Goal: Check status: Check status

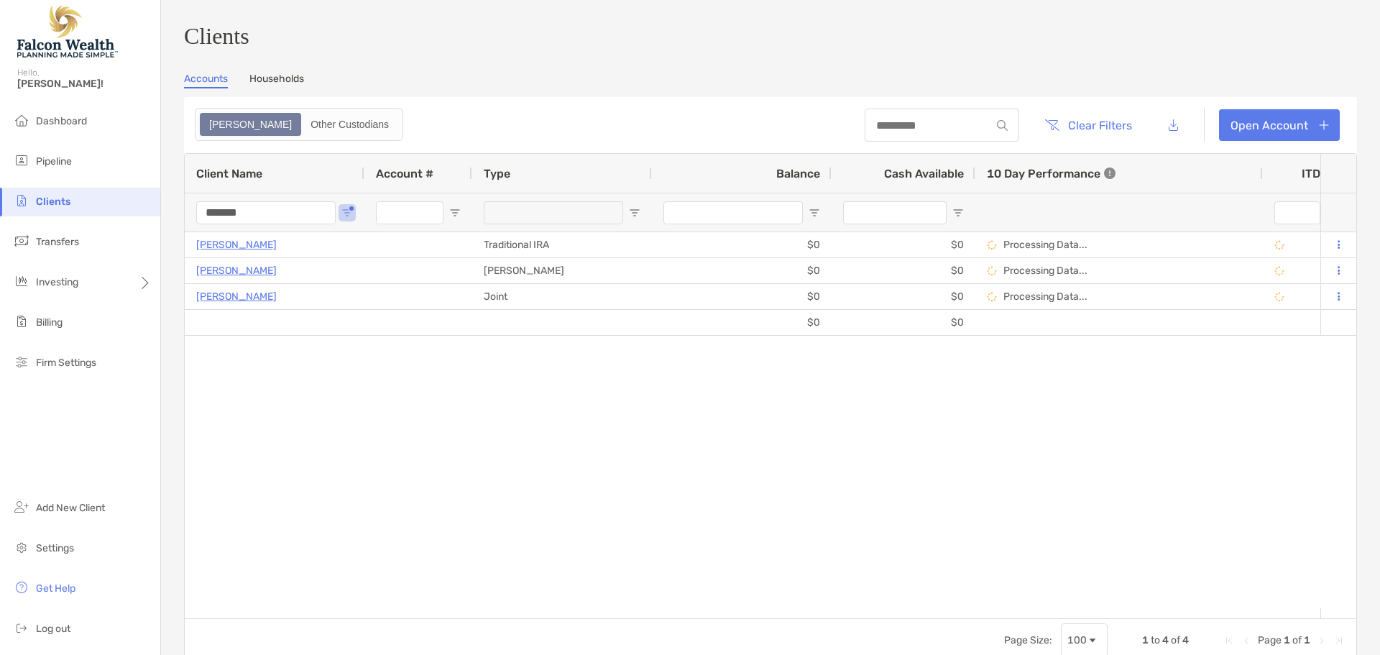
drag, startPoint x: 607, startPoint y: 476, endPoint x: 607, endPoint y: 466, distance: 10.1
click at [607, 475] on div "Belia Ballard Traditional IRA $0 $0 Processing Data... Draft Falcon Wealth 100/…" at bounding box center [752, 419] width 1135 height 375
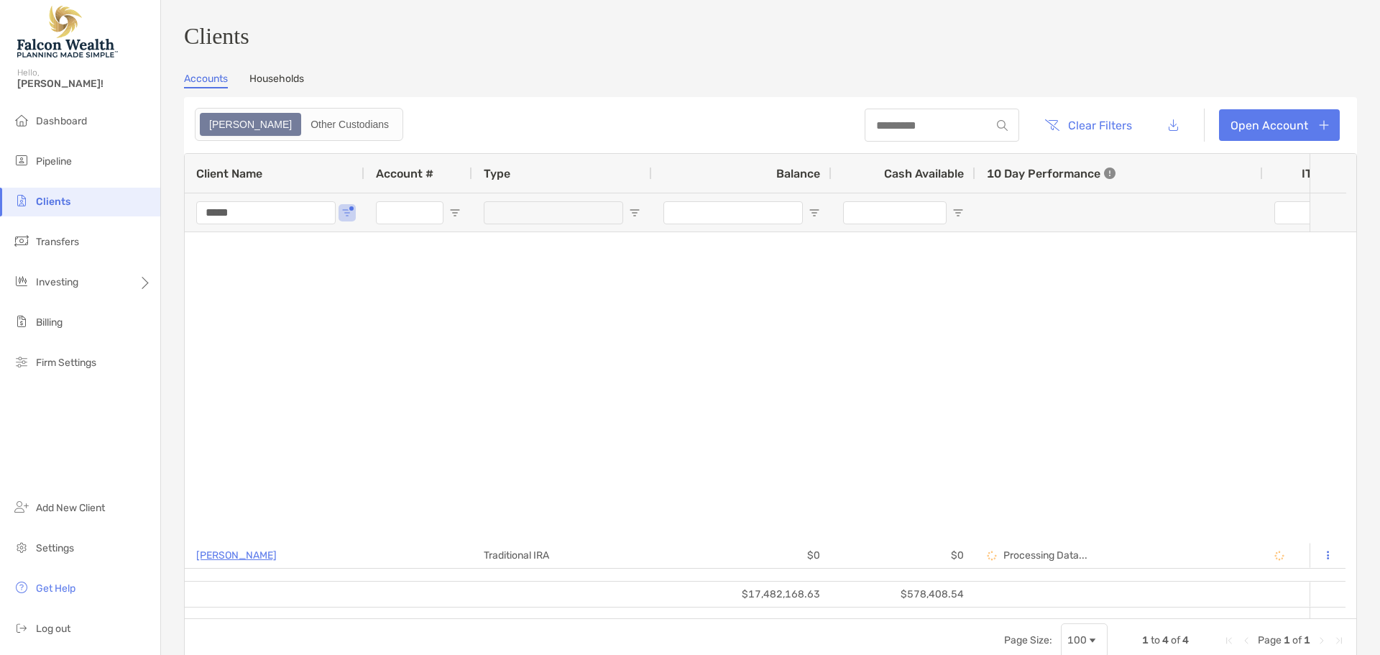
click at [282, 221] on input "*****" at bounding box center [265, 212] width 139 height 23
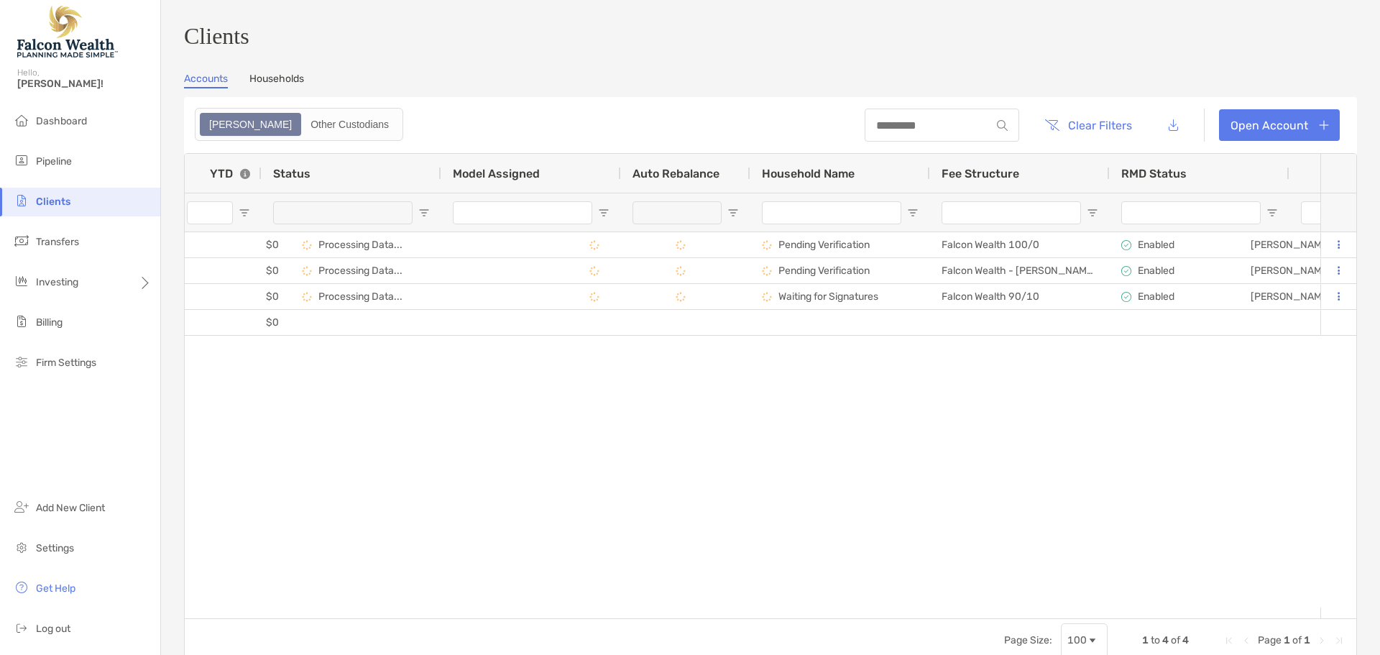
scroll to position [0, 1365]
